Goal: Go to known website: Go to known website

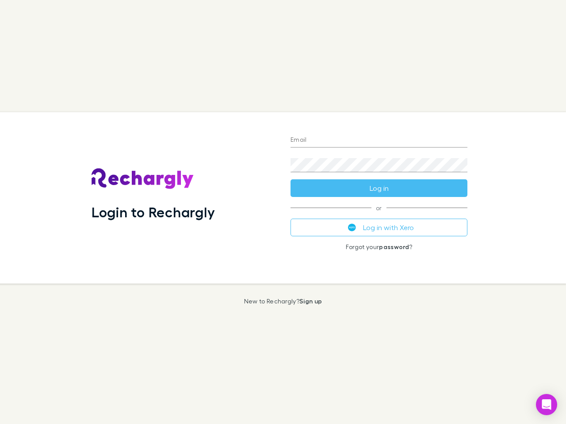
click at [283, 212] on div "Login to Rechargly" at bounding box center [183, 197] width 199 height 171
click at [379, 141] on input "Email" at bounding box center [378, 140] width 177 height 14
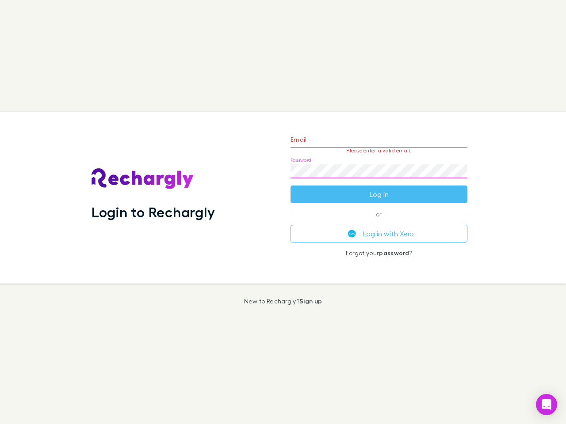
click at [379, 188] on form "Email Please enter a valid email. Password Log in" at bounding box center [378, 164] width 177 height 77
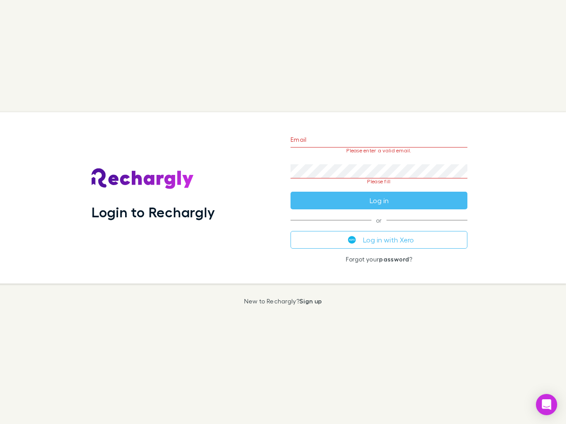
click at [379, 228] on div "Email Please enter a valid email. Password Please fill Log in or Log in with Xe…" at bounding box center [378, 197] width 191 height 171
click at [546, 405] on icon "Open Intercom Messenger" at bounding box center [546, 405] width 9 height 11
